Goal: Task Accomplishment & Management: Use online tool/utility

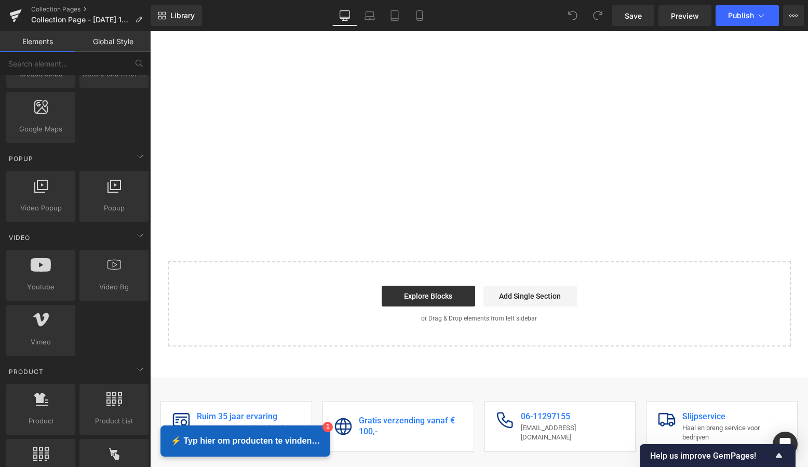
scroll to position [3716, 0]
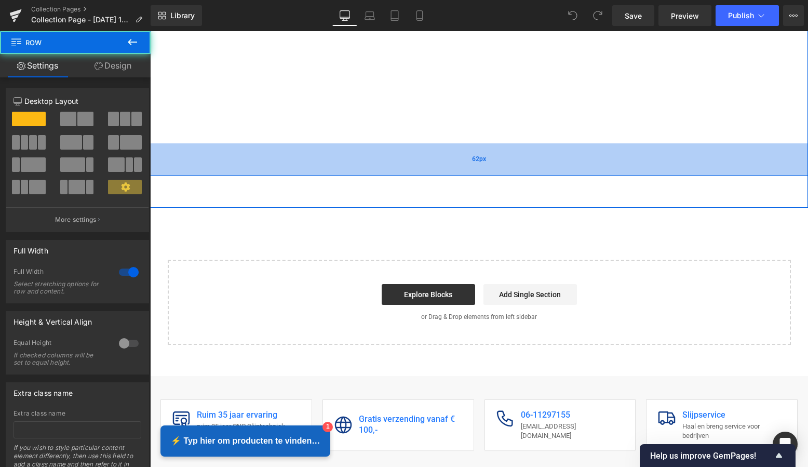
click at [409, 154] on div "62px" at bounding box center [479, 159] width 658 height 32
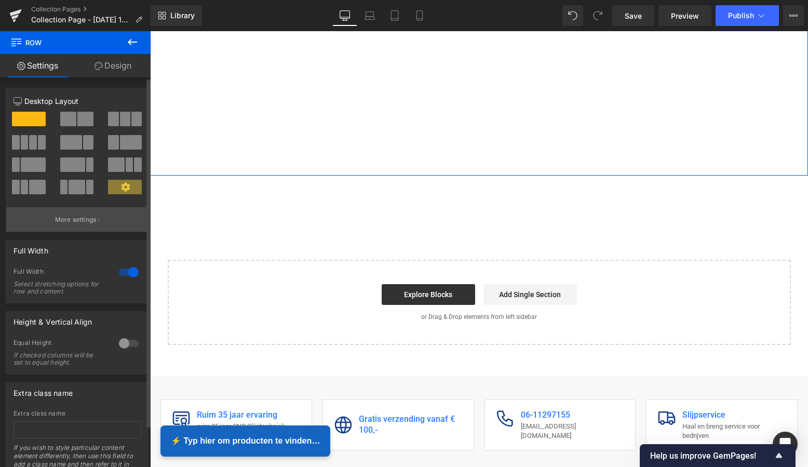
click at [95, 222] on button "More settings" at bounding box center [77, 219] width 142 height 24
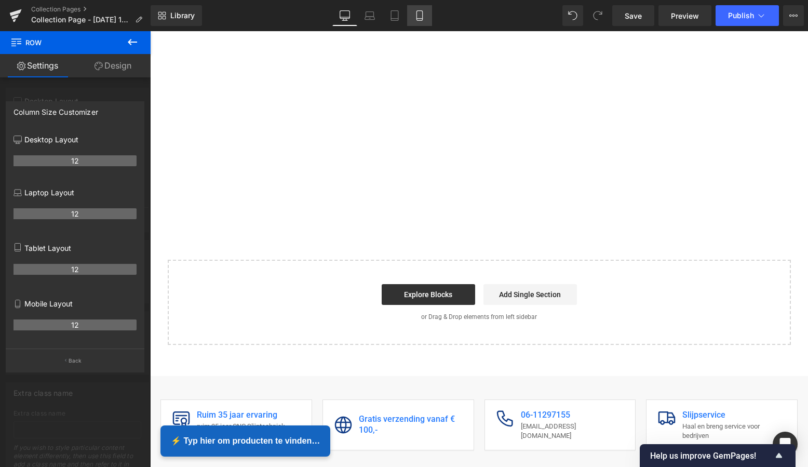
click at [420, 19] on icon at bounding box center [420, 19] width 6 height 0
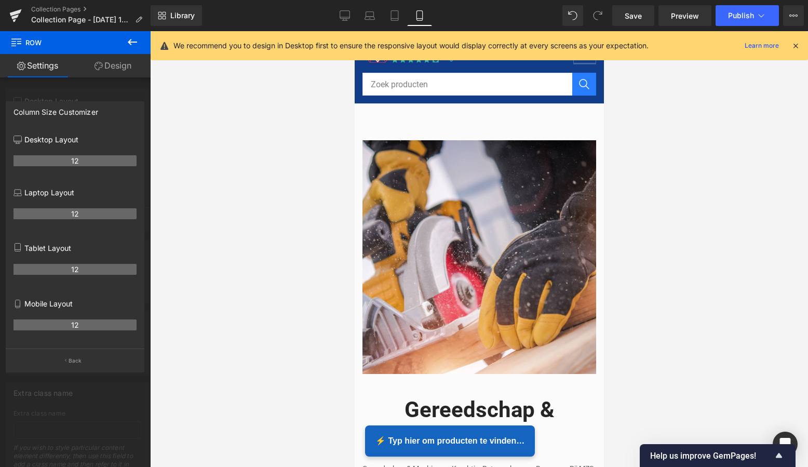
scroll to position [0, 0]
click at [799, 47] on icon at bounding box center [795, 45] width 9 height 9
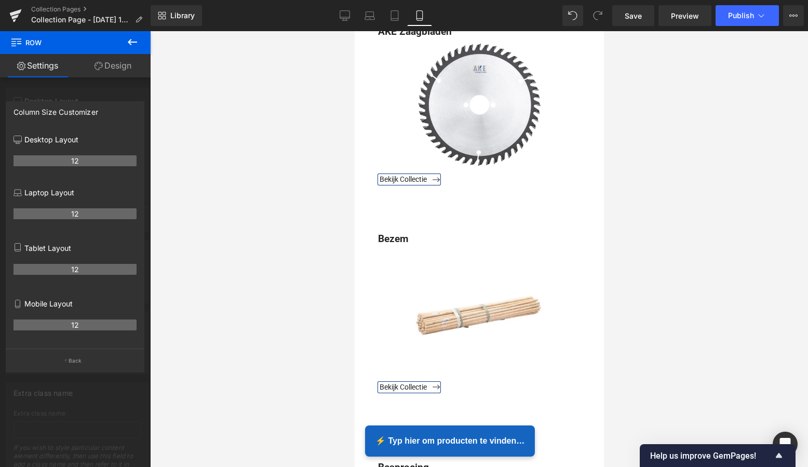
scroll to position [865, 0]
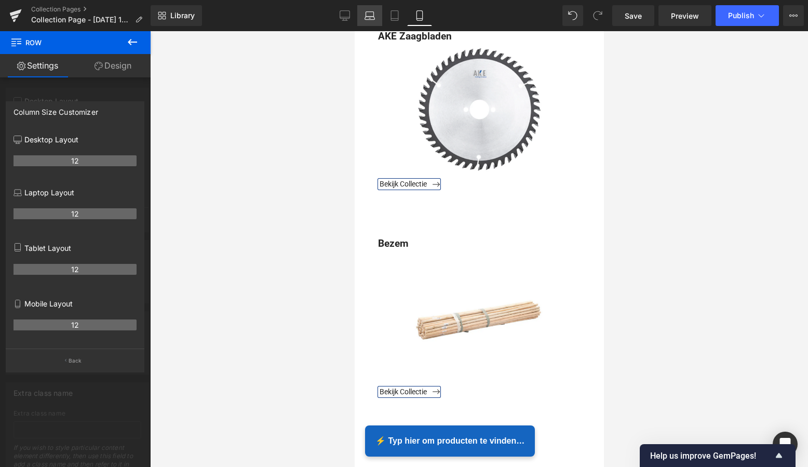
click at [372, 18] on icon at bounding box center [370, 15] width 10 height 10
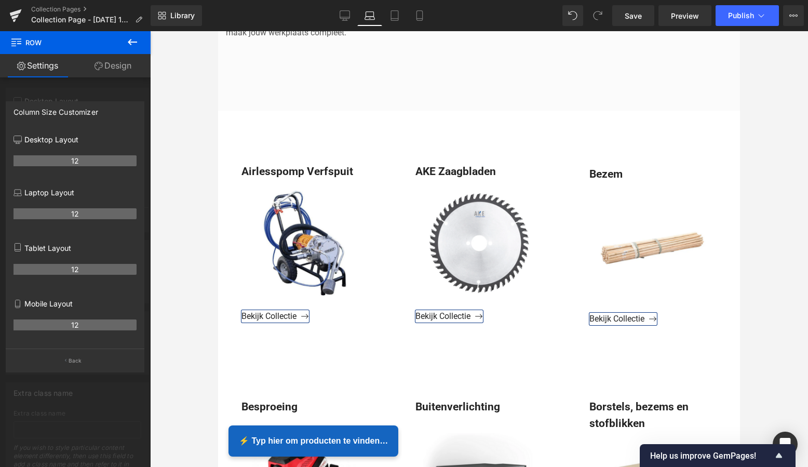
scroll to position [407, 0]
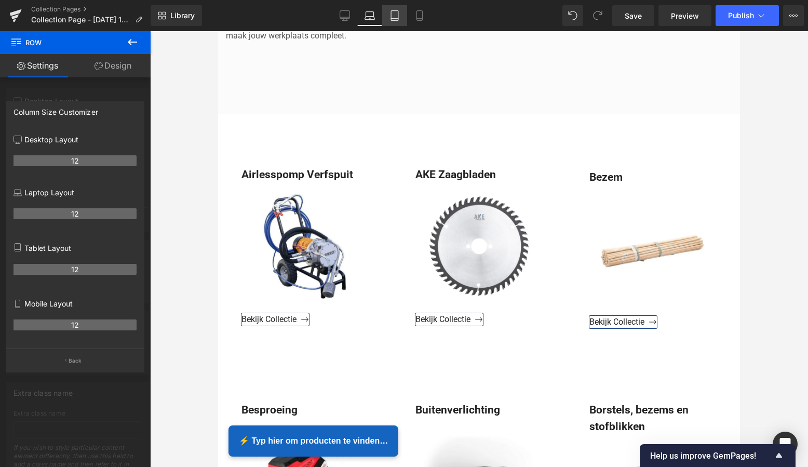
click at [397, 20] on icon at bounding box center [394, 16] width 7 height 10
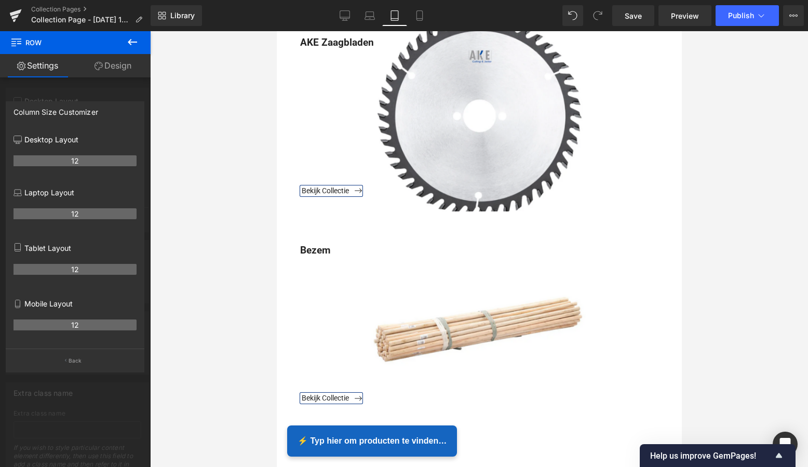
scroll to position [968, 0]
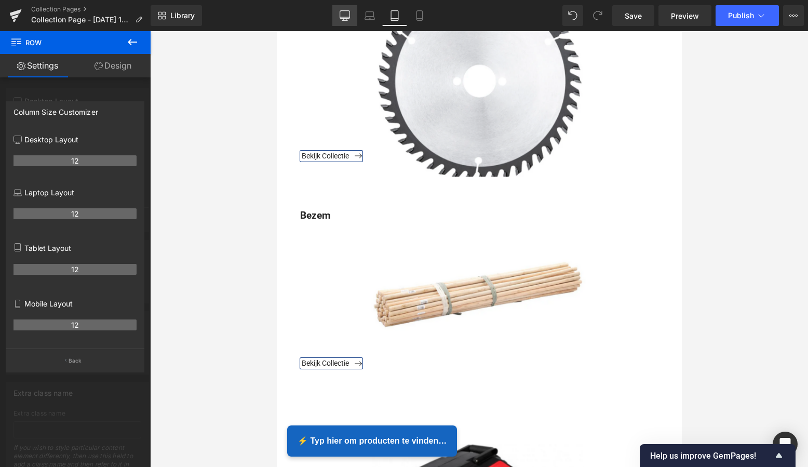
click at [349, 14] on icon at bounding box center [345, 15] width 10 height 10
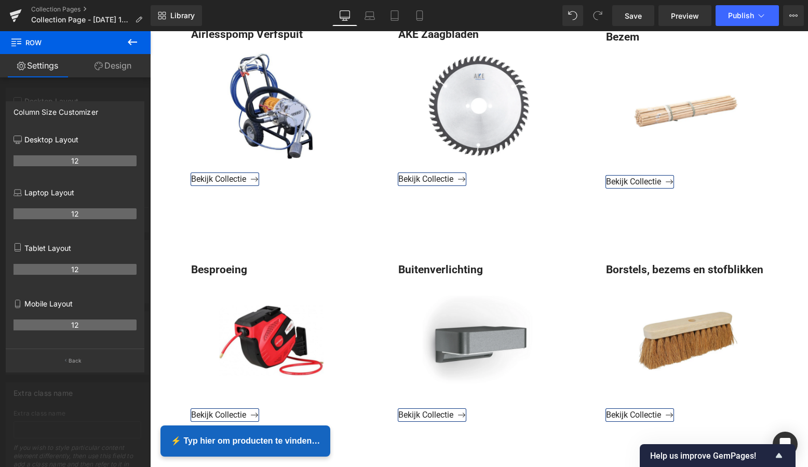
scroll to position [437, 0]
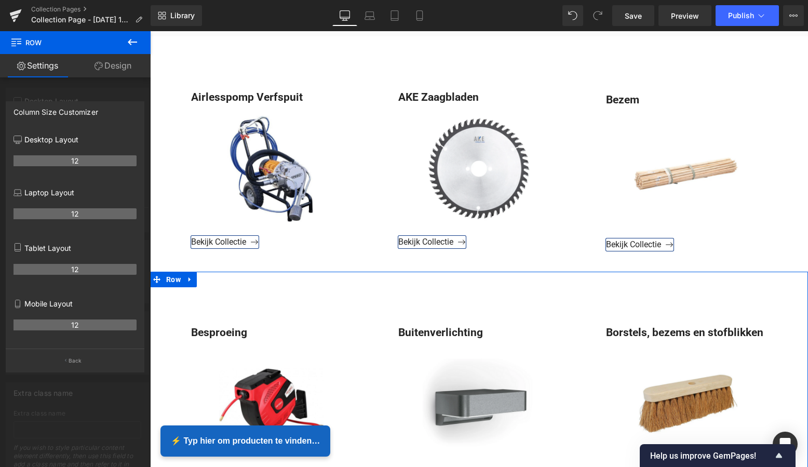
click at [110, 74] on link "Design" at bounding box center [112, 65] width 75 height 23
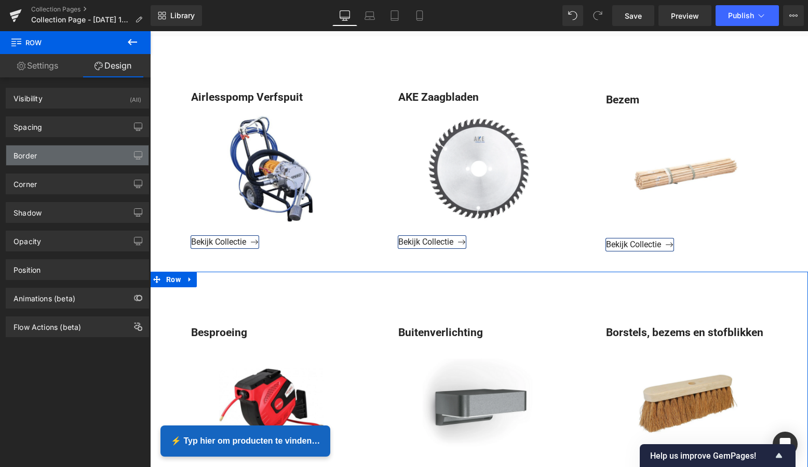
click at [88, 158] on div "Border" at bounding box center [77, 155] width 142 height 20
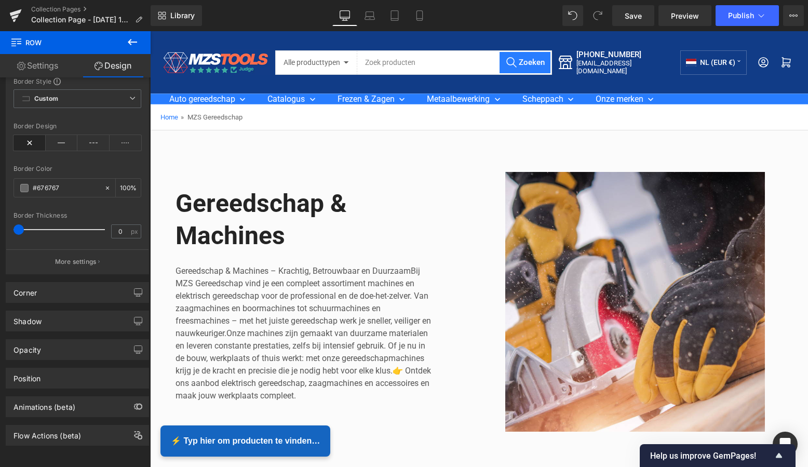
scroll to position [0, 0]
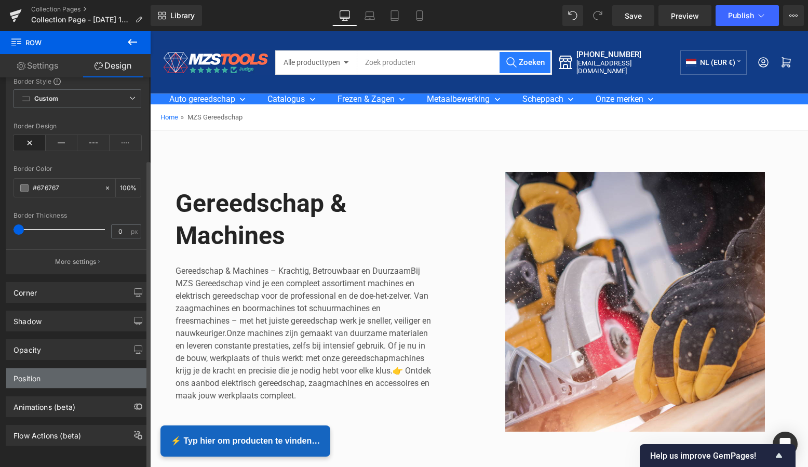
click at [79, 372] on div "Position" at bounding box center [77, 378] width 142 height 20
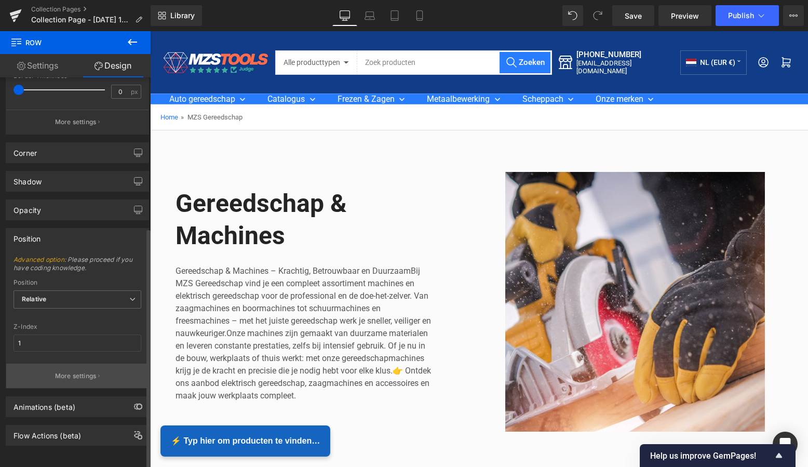
scroll to position [243, 0]
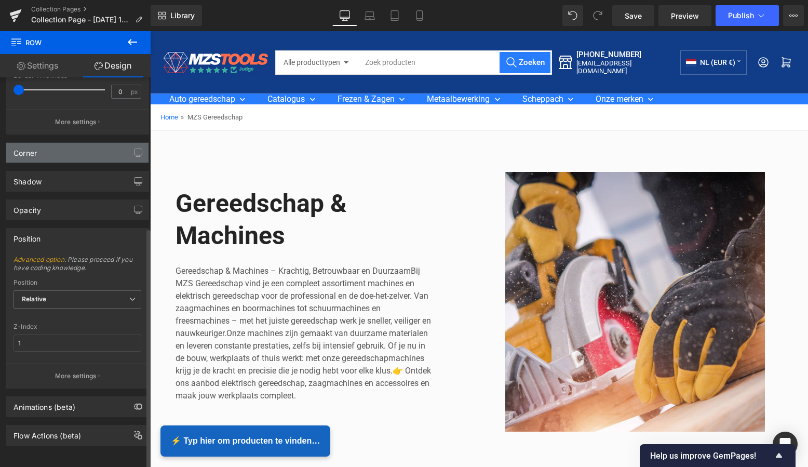
click at [101, 153] on div "Corner" at bounding box center [77, 153] width 142 height 20
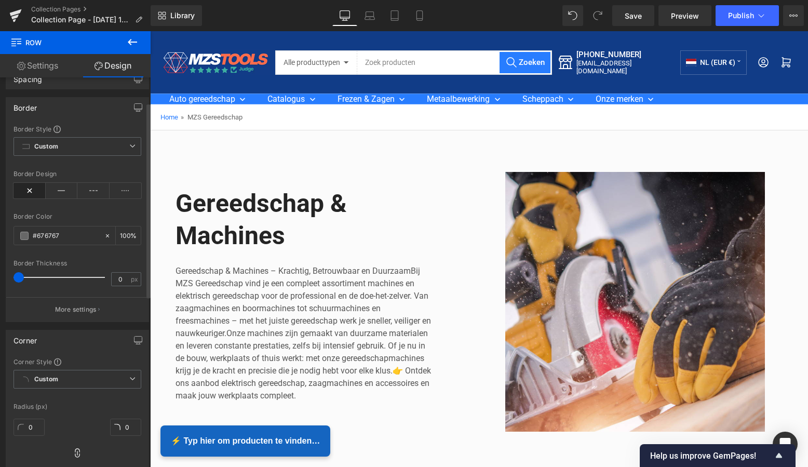
scroll to position [46, 0]
drag, startPoint x: 20, startPoint y: 277, endPoint x: 60, endPoint y: 281, distance: 39.7
click at [60, 281] on span at bounding box center [60, 279] width 10 height 10
type input "0"
drag, startPoint x: 59, startPoint y: 281, endPoint x: 11, endPoint y: 271, distance: 49.3
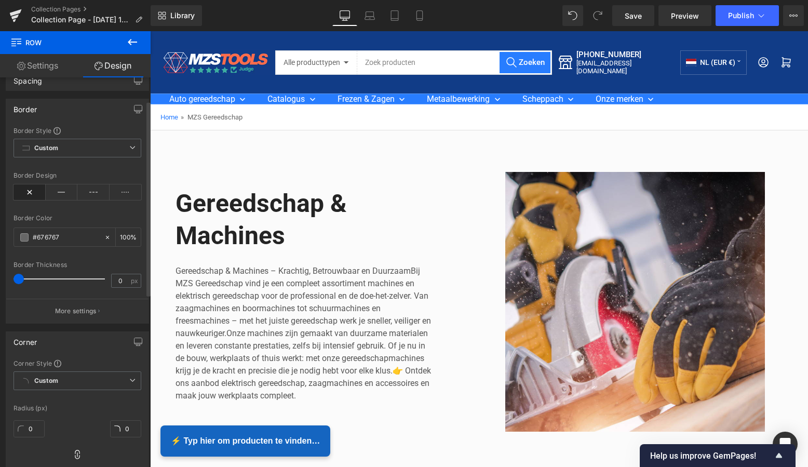
click at [11, 271] on div "Border Style Custom Custom Setup Global Style Custom Setup Global Style none Bo…" at bounding box center [77, 224] width 142 height 197
click at [50, 72] on link "Settings" at bounding box center [37, 65] width 75 height 23
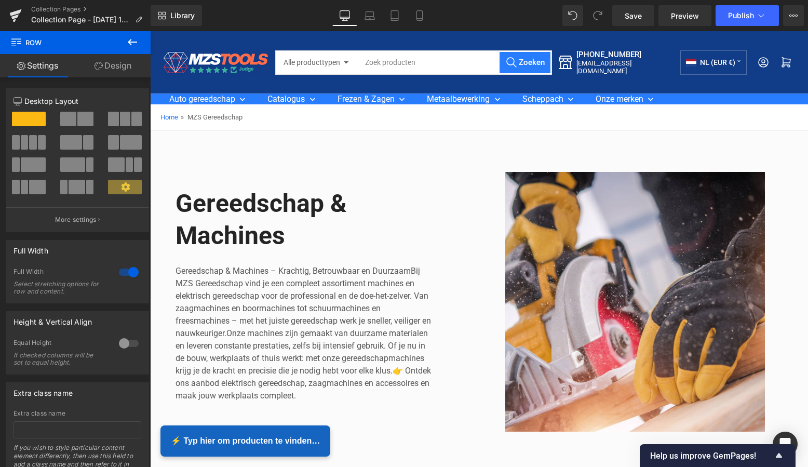
click at [136, 42] on icon at bounding box center [132, 42] width 9 height 6
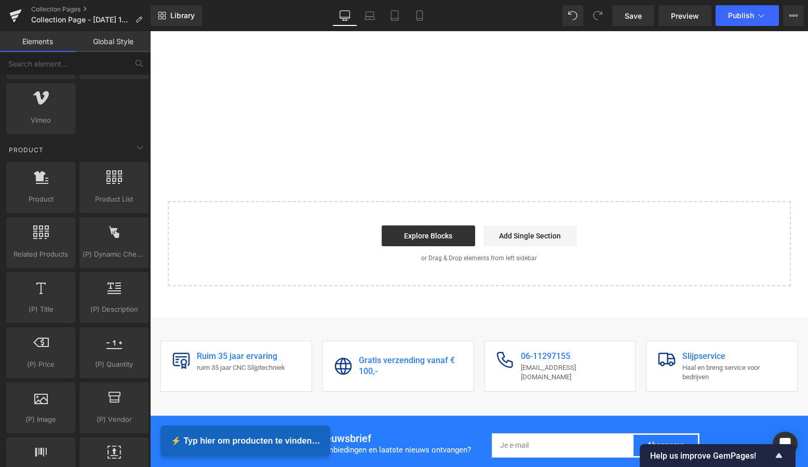
scroll to position [3742, 0]
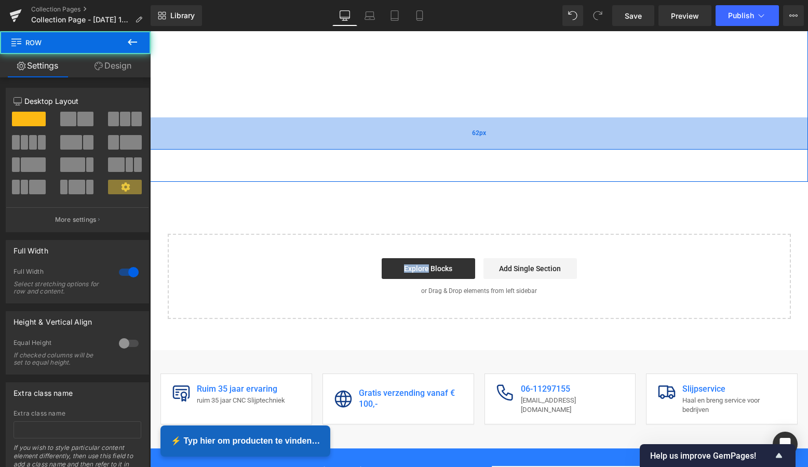
click at [308, 137] on div "62px" at bounding box center [479, 133] width 658 height 32
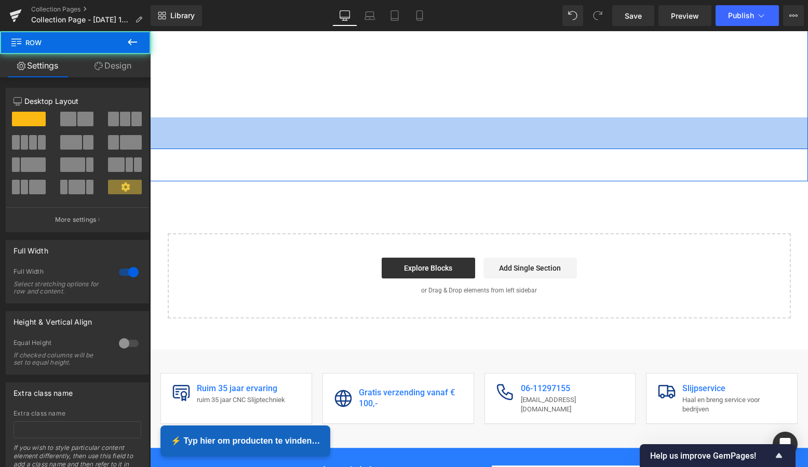
click at [313, 126] on div "61px" at bounding box center [479, 133] width 658 height 32
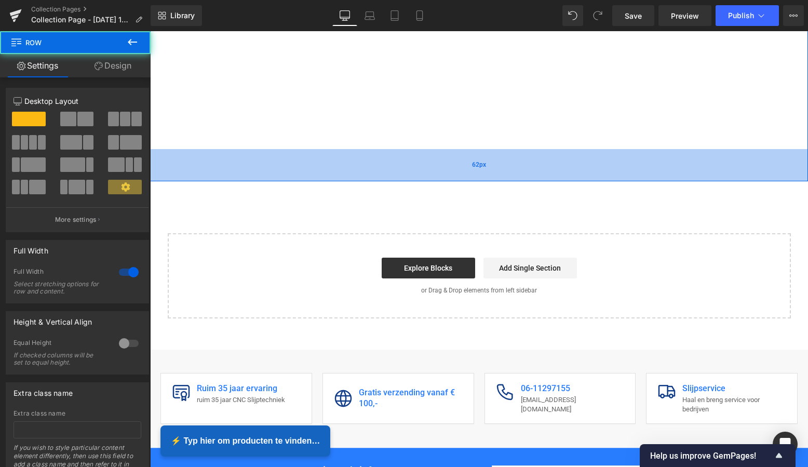
click at [311, 151] on div "62px" at bounding box center [479, 165] width 658 height 32
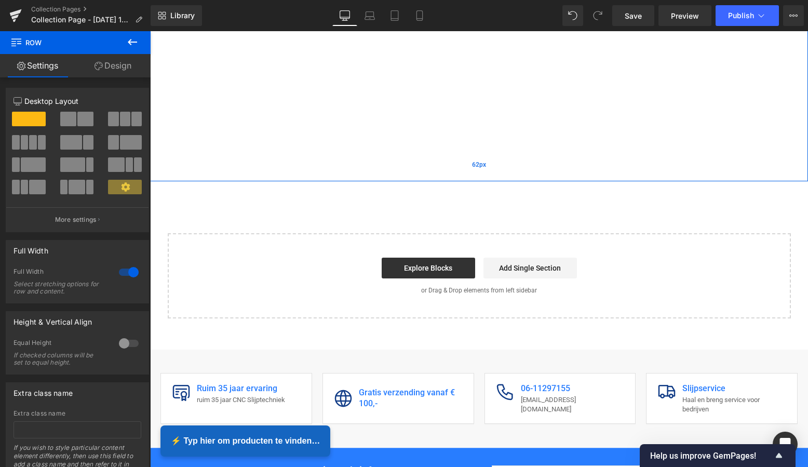
click at [311, 151] on div "62px" at bounding box center [479, 165] width 658 height 32
click at [150, 31] on div "61px" at bounding box center [150, 31] width 0 height 0
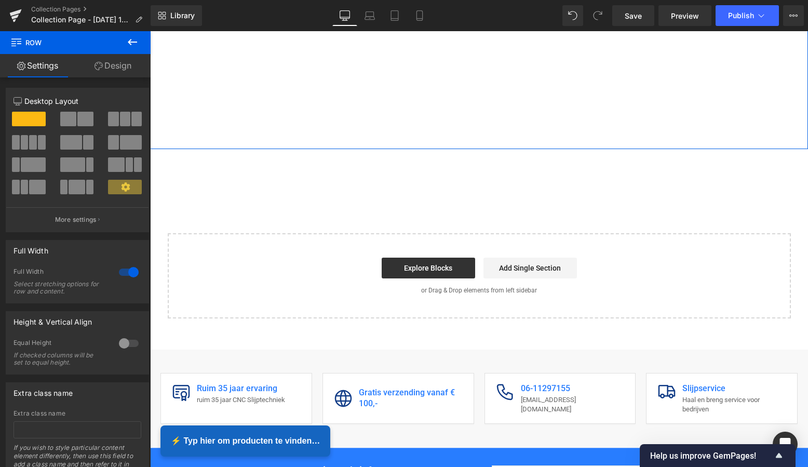
click at [131, 117] on span at bounding box center [136, 119] width 10 height 15
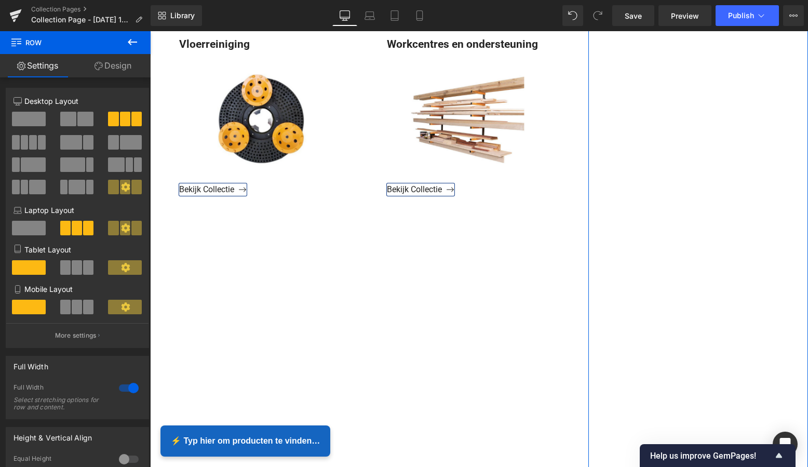
scroll to position [3426, 0]
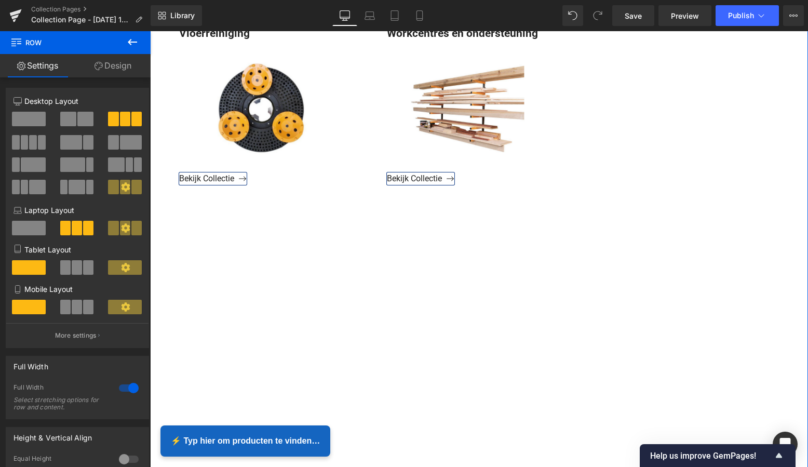
click at [26, 121] on span at bounding box center [29, 119] width 34 height 15
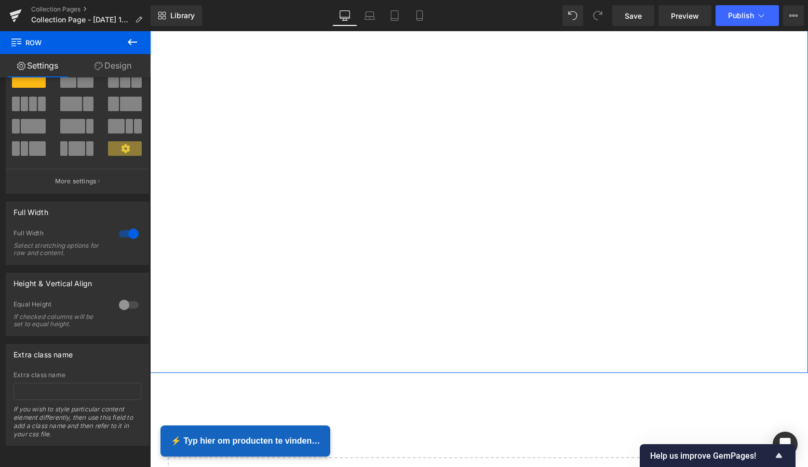
scroll to position [47, 0]
click at [123, 299] on div at bounding box center [128, 305] width 25 height 17
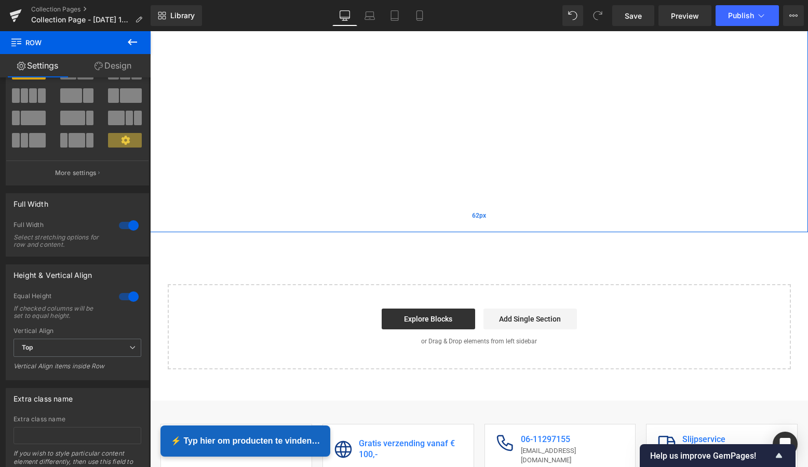
scroll to position [3692, 0]
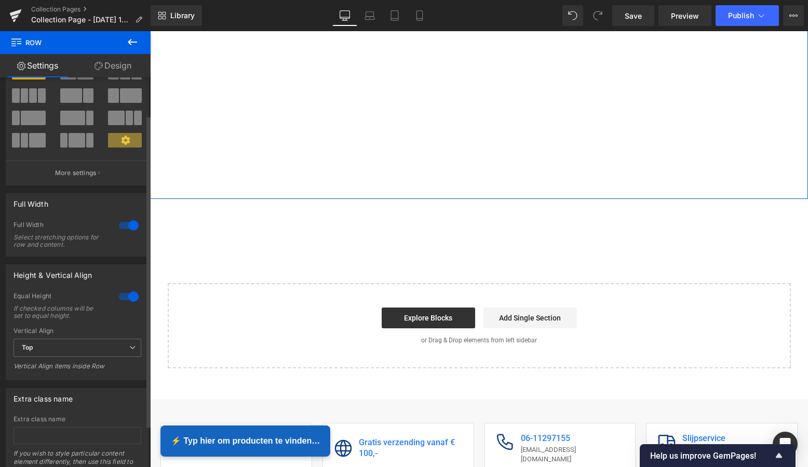
click at [132, 296] on div at bounding box center [128, 296] width 25 height 17
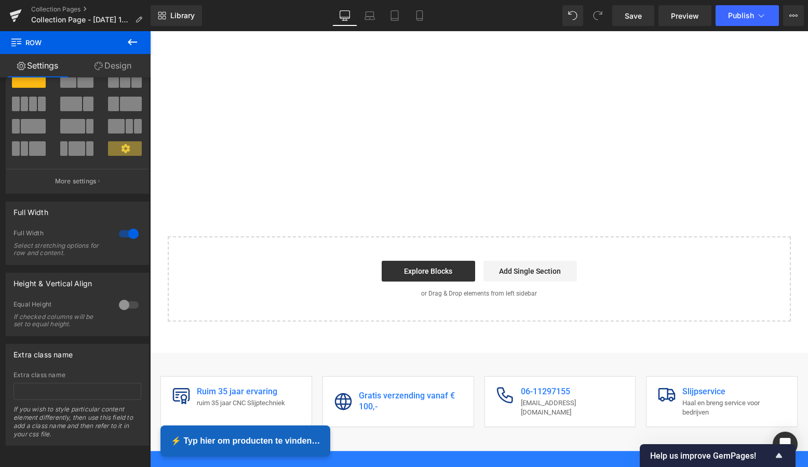
scroll to position [3764, 0]
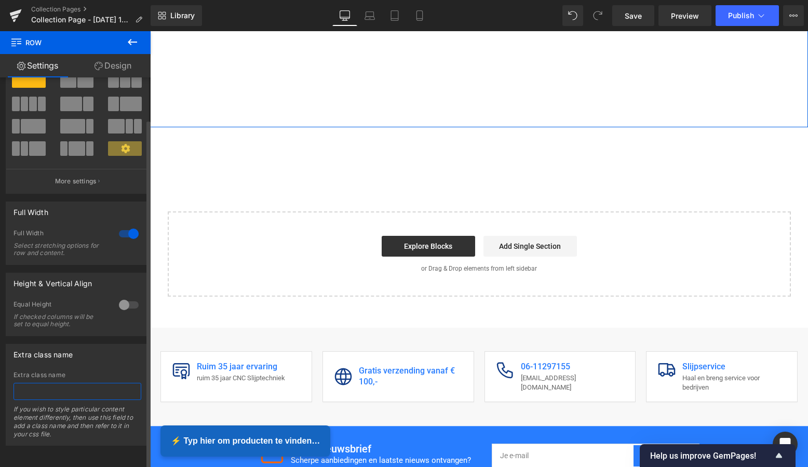
click at [52, 390] on input "text" at bounding box center [78, 391] width 128 height 17
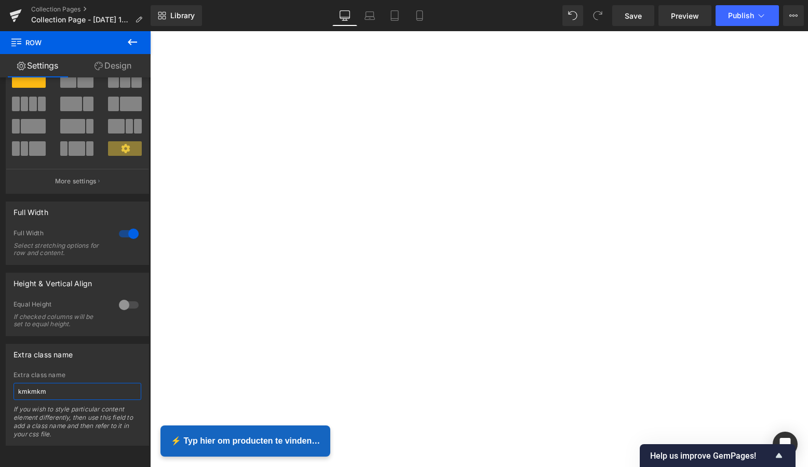
scroll to position [3506, 0]
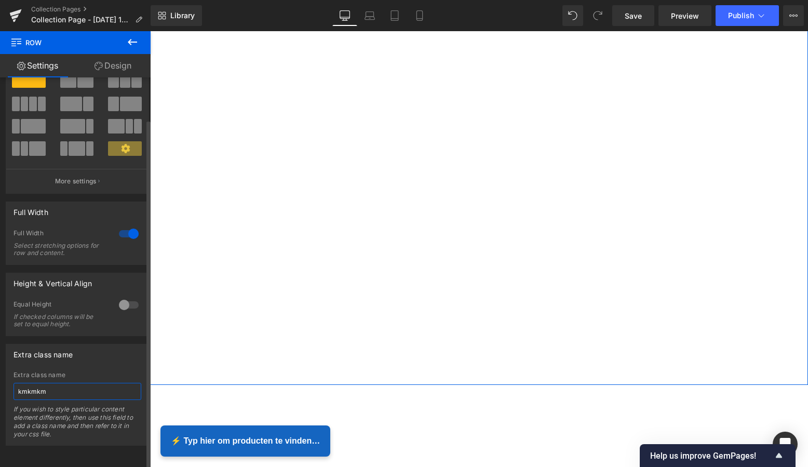
click at [74, 385] on input "kmkmkm" at bounding box center [78, 391] width 128 height 17
type input "k"
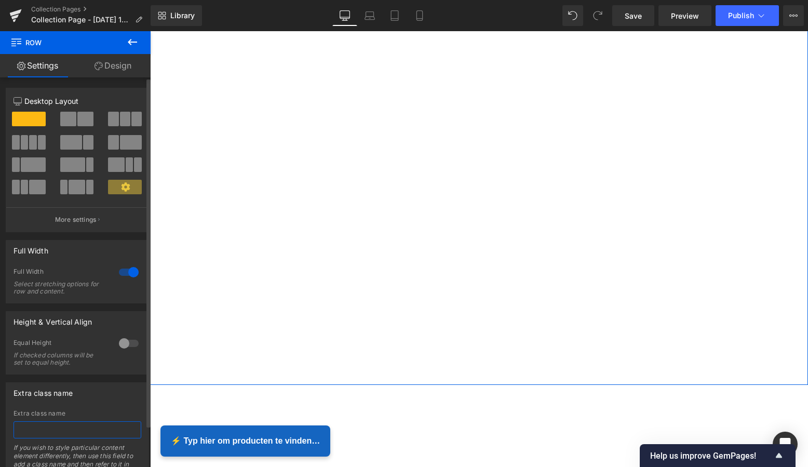
scroll to position [0, 0]
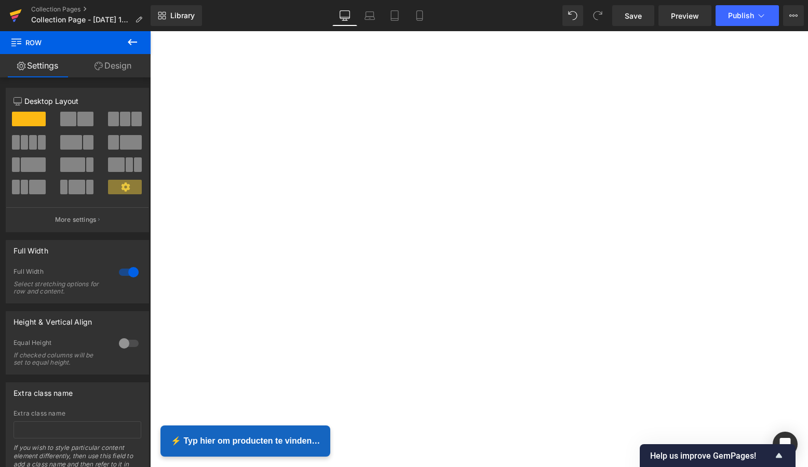
click at [18, 12] on icon at bounding box center [16, 12] width 12 height 7
